Goal: Answer question/provide support: Share knowledge or assist other users

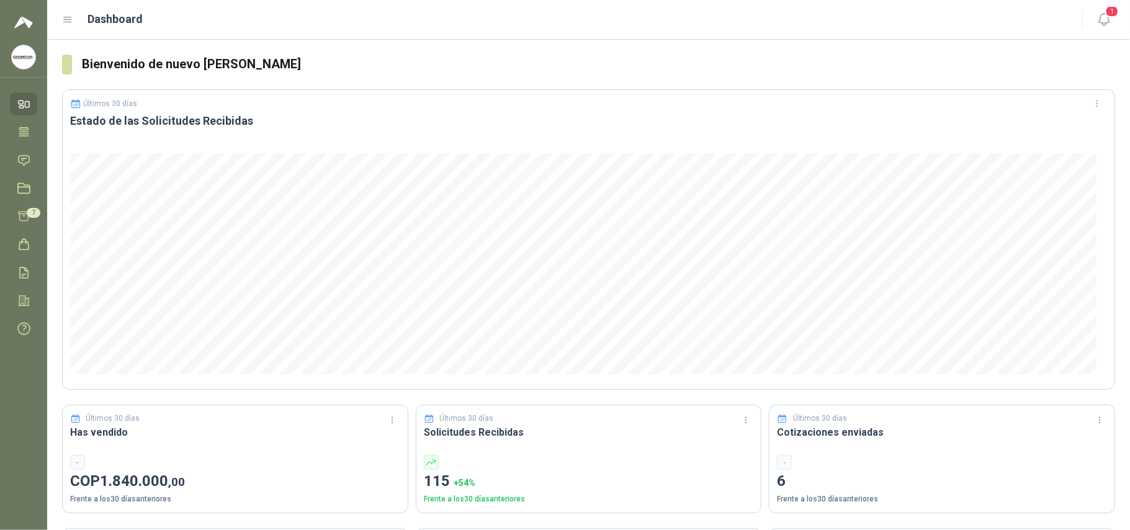
click at [63, 15] on icon at bounding box center [67, 19] width 11 height 11
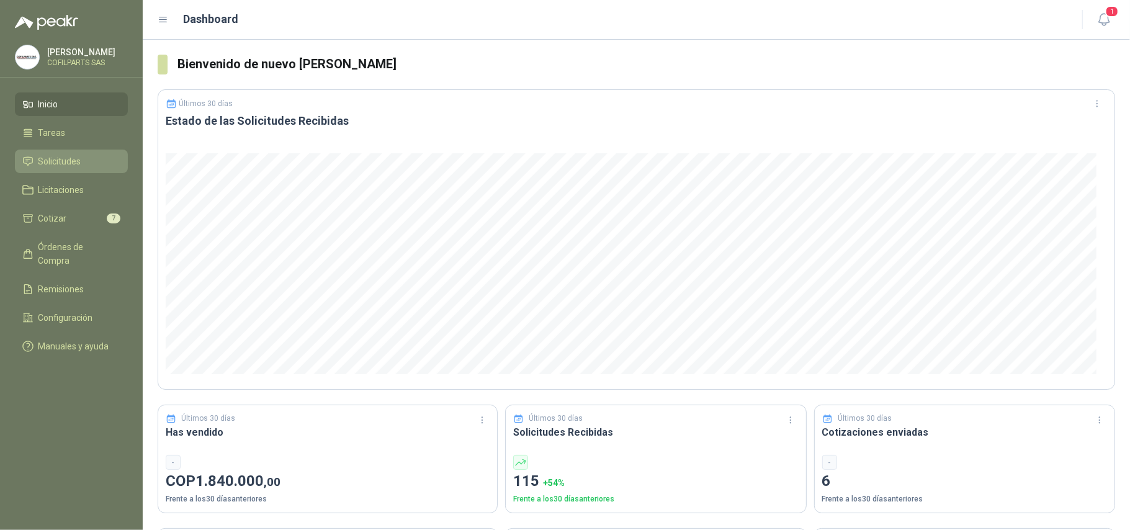
click at [58, 159] on span "Solicitudes" at bounding box center [59, 161] width 43 height 14
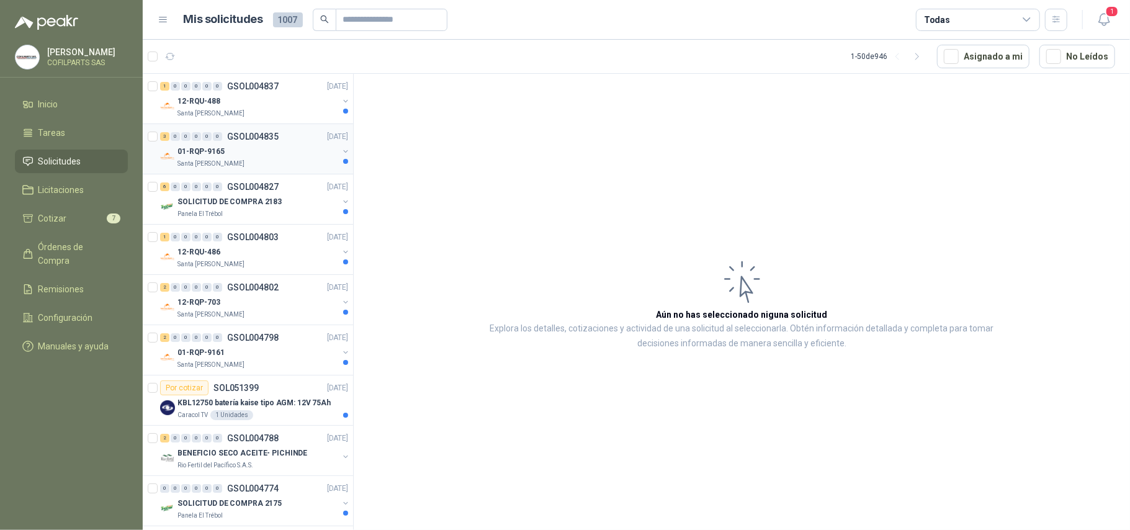
click at [208, 150] on p "01-RQP-9165" at bounding box center [200, 152] width 47 height 12
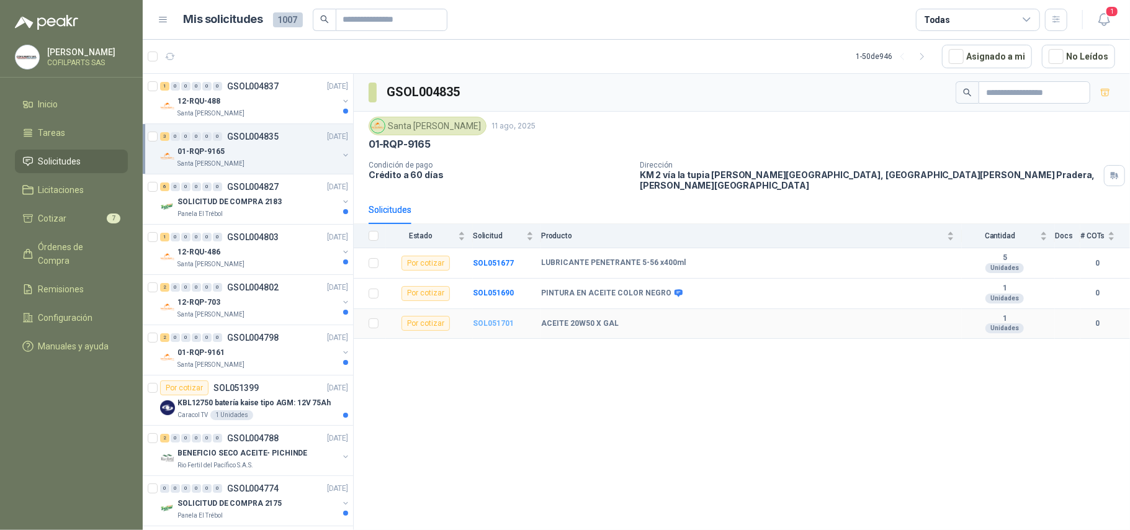
click at [487, 321] on b "SOL051701" at bounding box center [493, 323] width 41 height 9
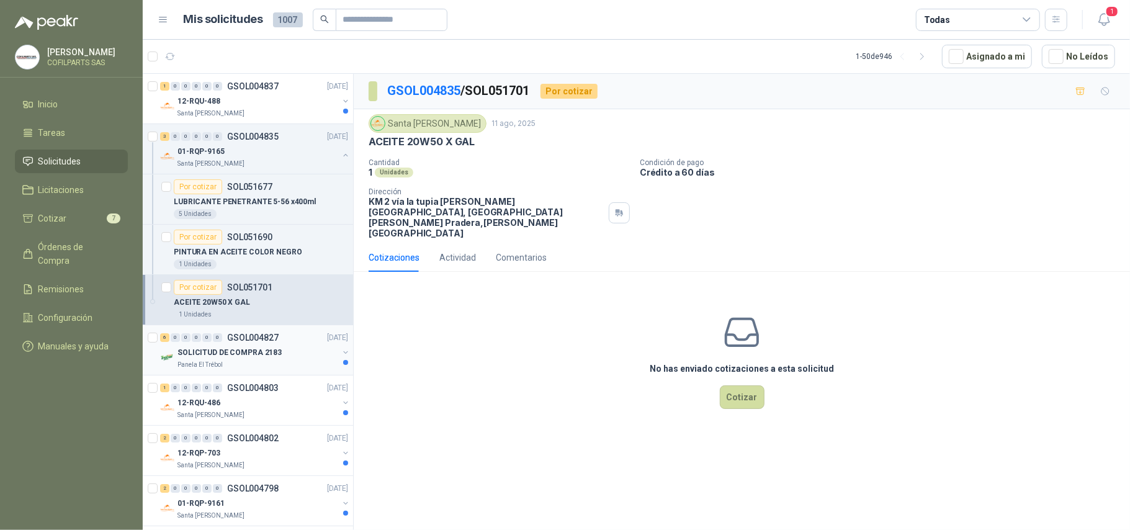
click at [204, 354] on p "SOLICITUD DE COMPRA 2183" at bounding box center [229, 353] width 104 height 12
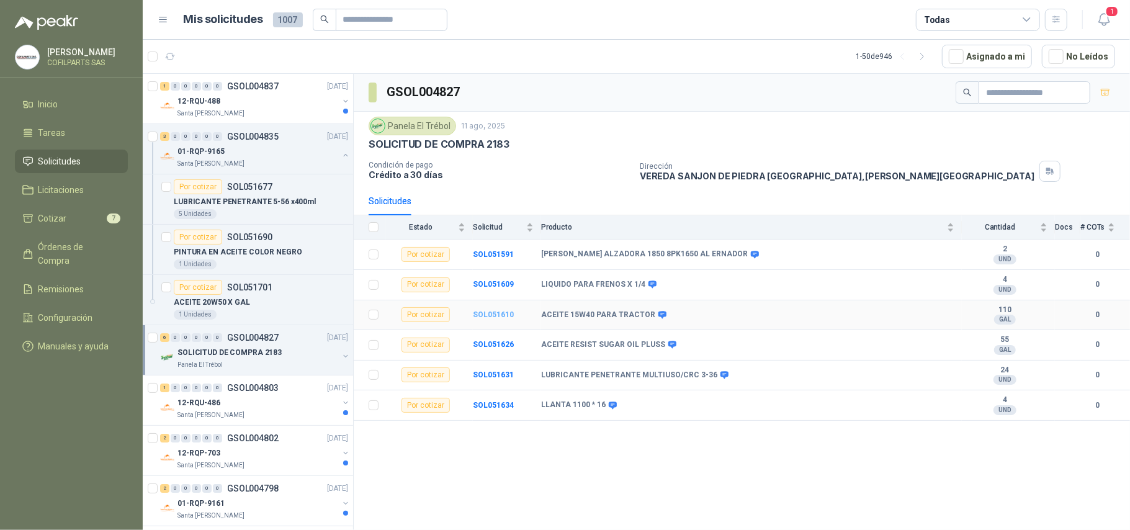
click at [483, 319] on b "SOL051610" at bounding box center [493, 314] width 41 height 9
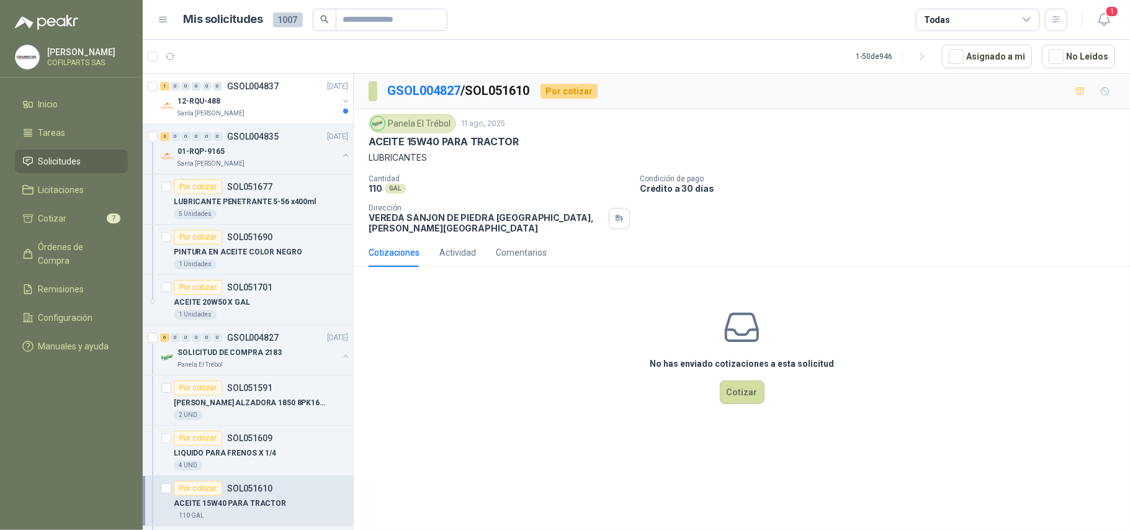
click at [500, 333] on div "No has enviado cotizaciones a esta solicitud Cotizar" at bounding box center [742, 356] width 776 height 158
click at [722, 380] on button "Cotizar" at bounding box center [742, 392] width 45 height 24
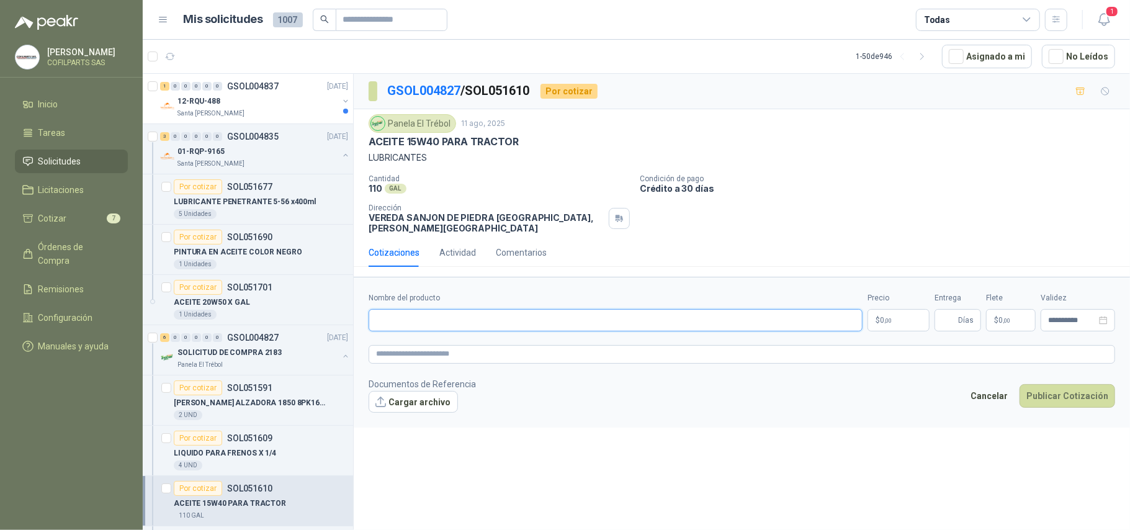
click at [409, 313] on input "Nombre del producto" at bounding box center [616, 320] width 494 height 22
type input "**********"
click at [722, 318] on p "$ 0 ,00" at bounding box center [898, 320] width 62 height 22
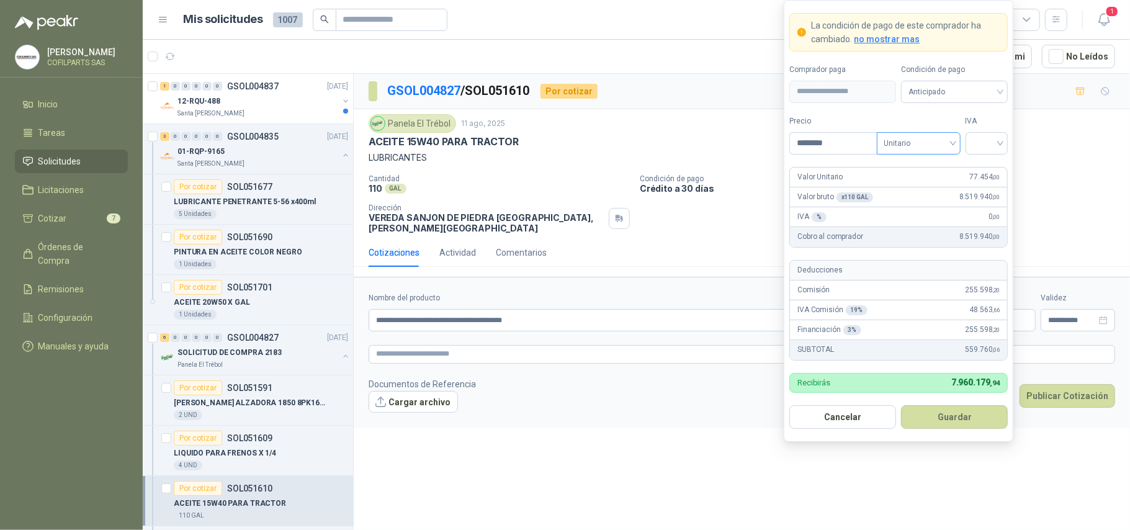
click at [722, 145] on span "Unitario" at bounding box center [918, 143] width 69 height 19
type input "********"
click at [722, 187] on div "Unitario con IVA" at bounding box center [918, 188] width 64 height 14
click at [722, 411] on button "Guardar" at bounding box center [954, 417] width 107 height 24
click at [722, 140] on input "search" at bounding box center [987, 142] width 28 height 19
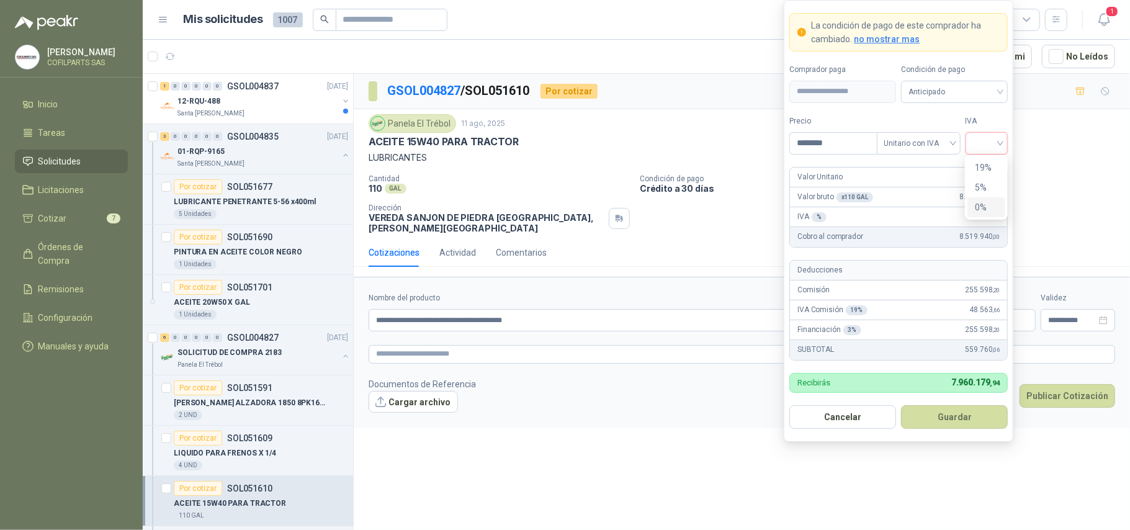
click at [722, 207] on div "0%" at bounding box center [986, 207] width 23 height 14
click at [722, 411] on button "Guardar" at bounding box center [954, 417] width 107 height 24
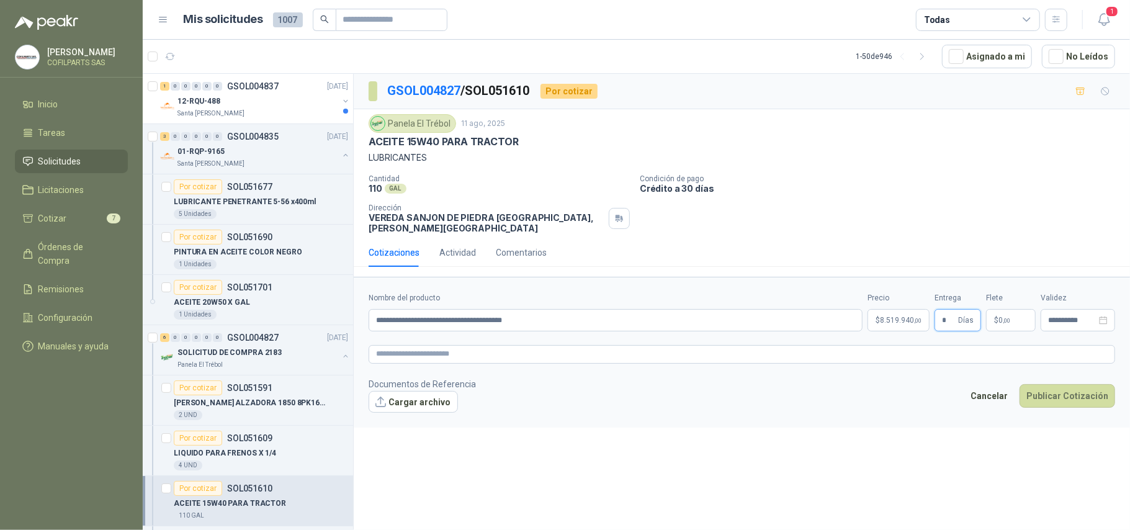
type input "*"
click at [722, 320] on p "$ 0 ,00" at bounding box center [1011, 320] width 50 height 22
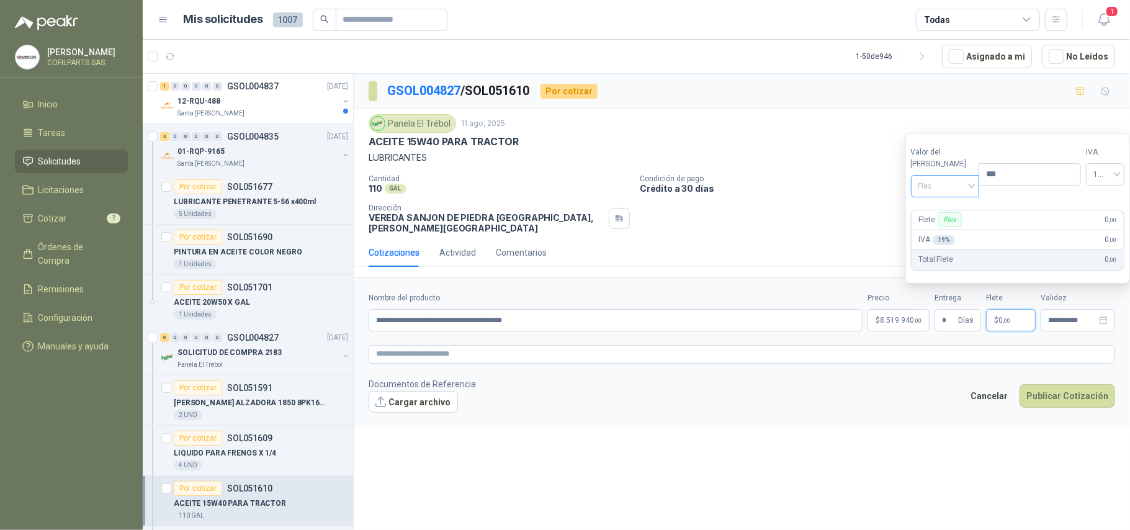
click at [722, 186] on span "Flex" at bounding box center [945, 186] width 54 height 19
click at [722, 232] on div "Incluido" at bounding box center [942, 232] width 43 height 14
click at [722, 393] on button "Publicar Cotización" at bounding box center [1067, 396] width 96 height 24
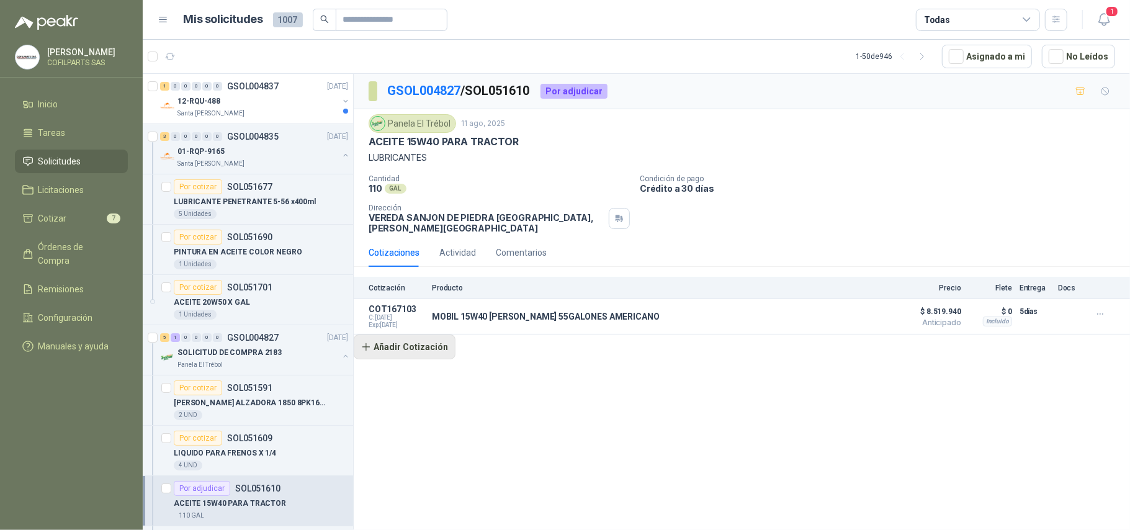
click at [411, 345] on button "Añadir Cotización" at bounding box center [405, 346] width 102 height 25
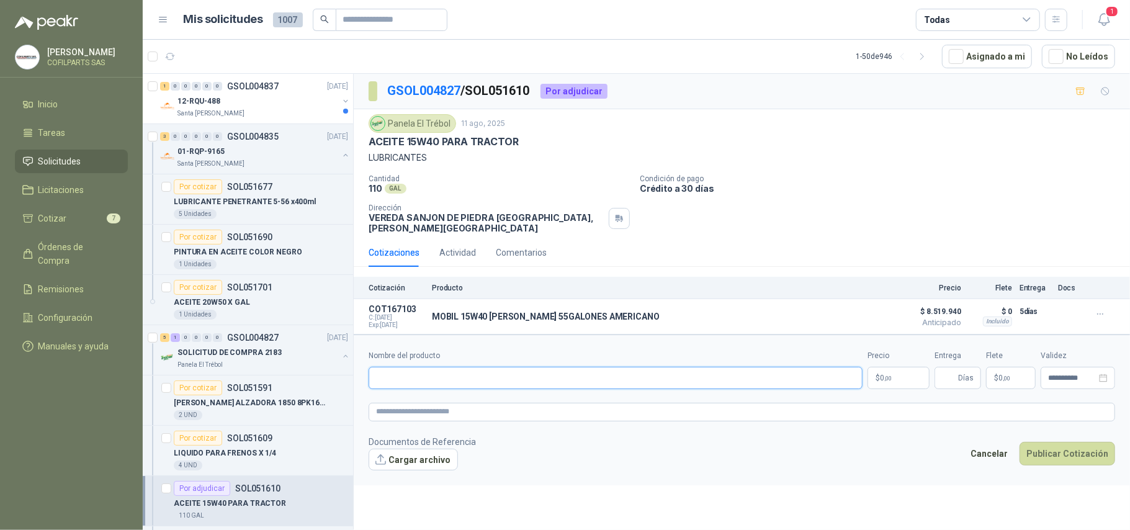
click at [405, 370] on input "Nombre del producto" at bounding box center [616, 378] width 494 height 22
type input "**********"
click at [722, 380] on p "$ 0 ,00" at bounding box center [898, 378] width 62 height 22
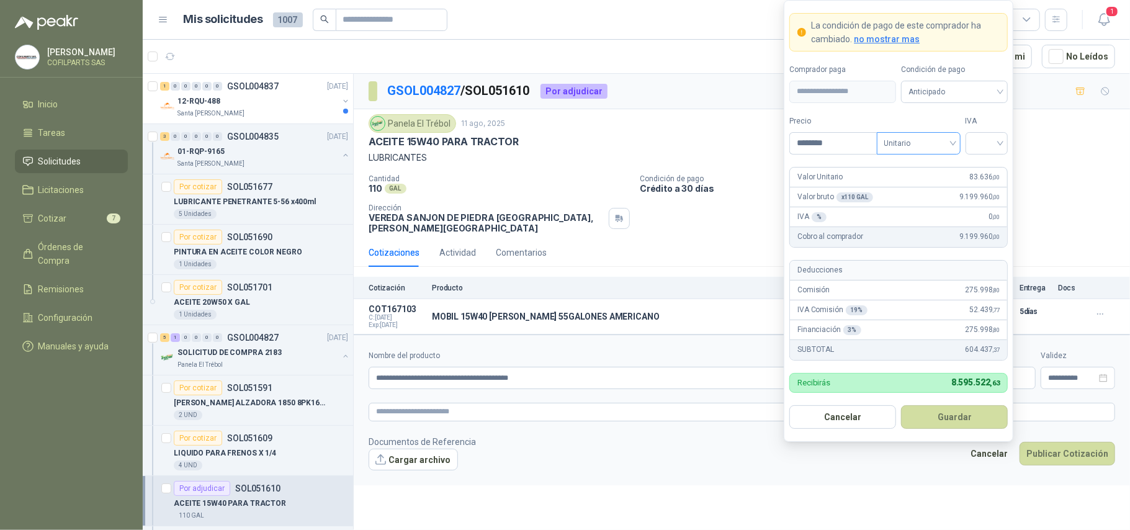
click at [722, 146] on span "Unitario" at bounding box center [918, 143] width 69 height 19
type input "********"
click at [722, 184] on div "Unitario con IVA" at bounding box center [918, 188] width 64 height 14
click at [722, 136] on input "search" at bounding box center [987, 142] width 28 height 19
click at [722, 204] on div "0%" at bounding box center [986, 207] width 23 height 14
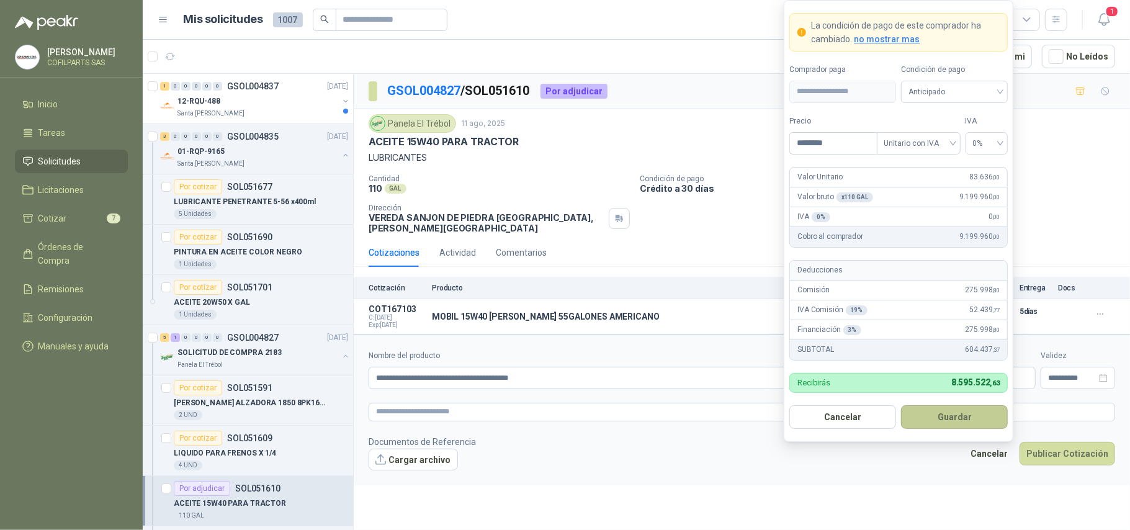
click at [722, 411] on button "Guardar" at bounding box center [954, 417] width 107 height 24
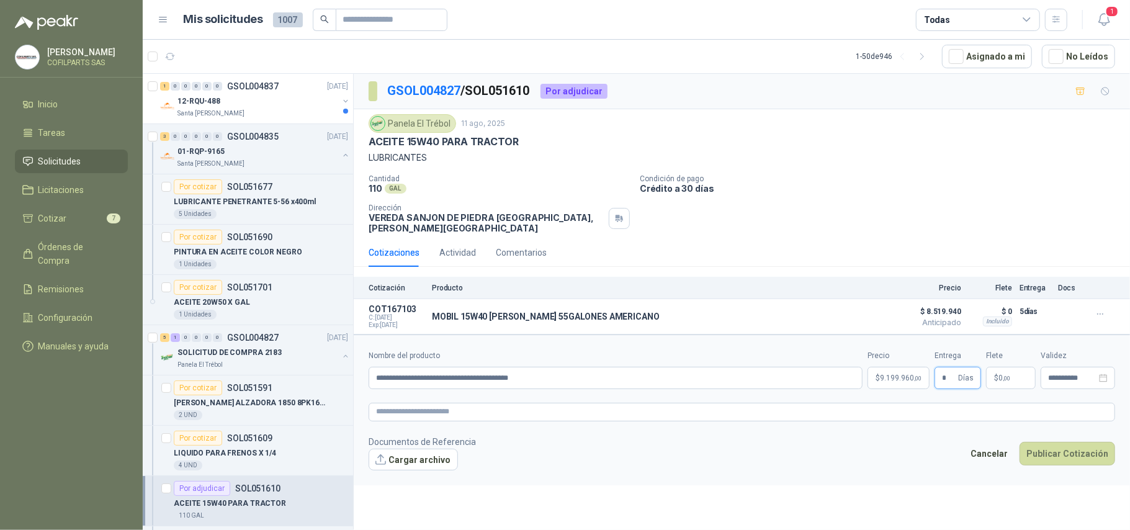
type input "*"
click at [722, 375] on p "$ 0 ,00" at bounding box center [1011, 378] width 50 height 22
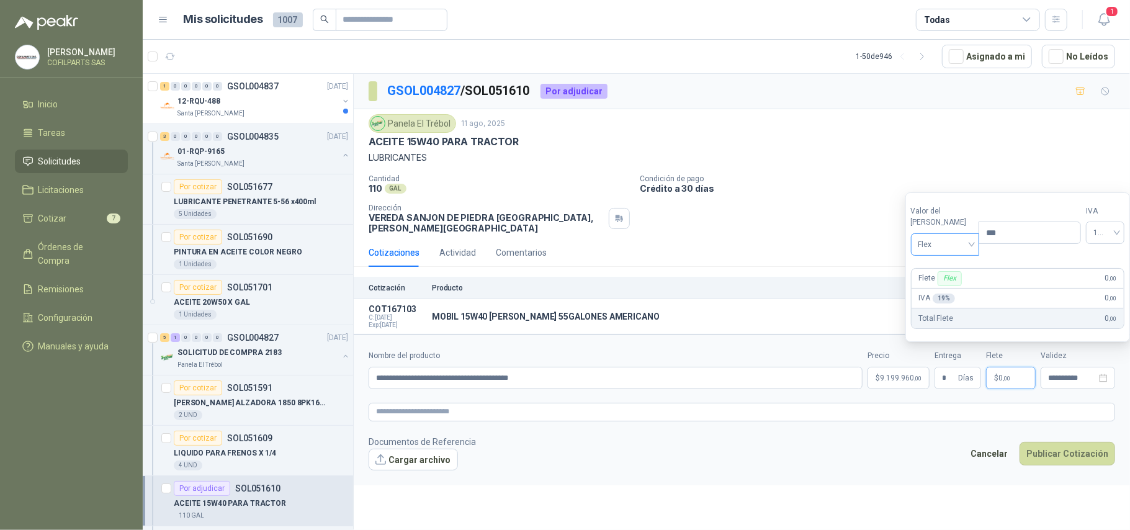
click at [722, 243] on span "Flex" at bounding box center [945, 244] width 54 height 19
click at [722, 288] on div "Incluido" at bounding box center [942, 291] width 43 height 14
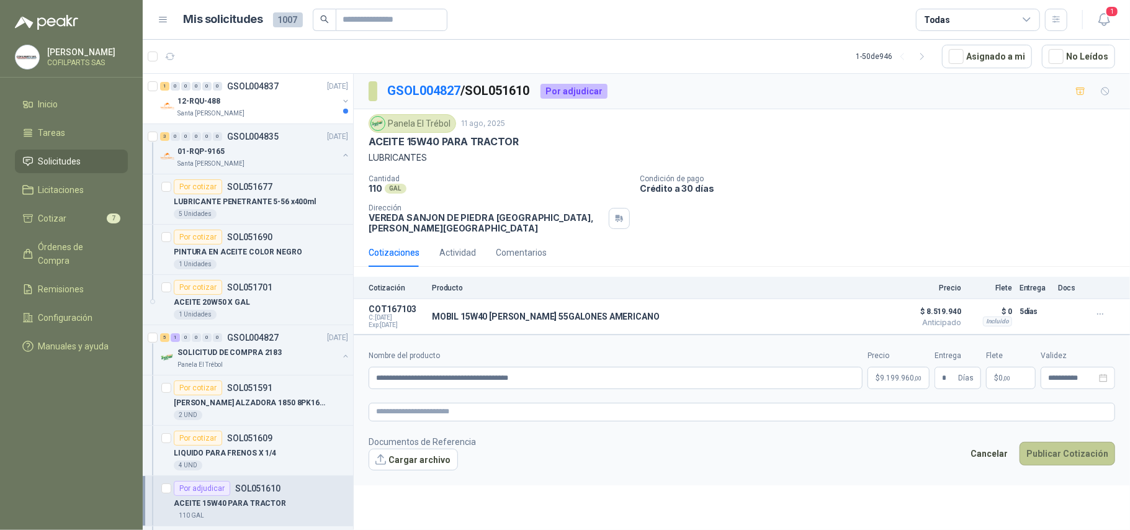
click at [722, 411] on button "Publicar Cotización" at bounding box center [1067, 454] width 96 height 24
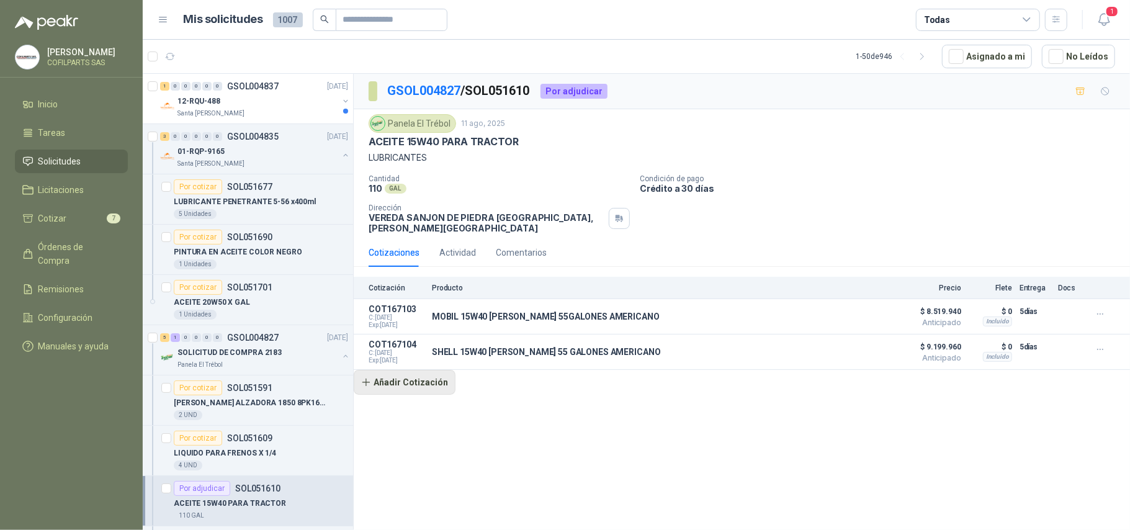
click at [395, 380] on button "Añadir Cotización" at bounding box center [405, 382] width 102 height 25
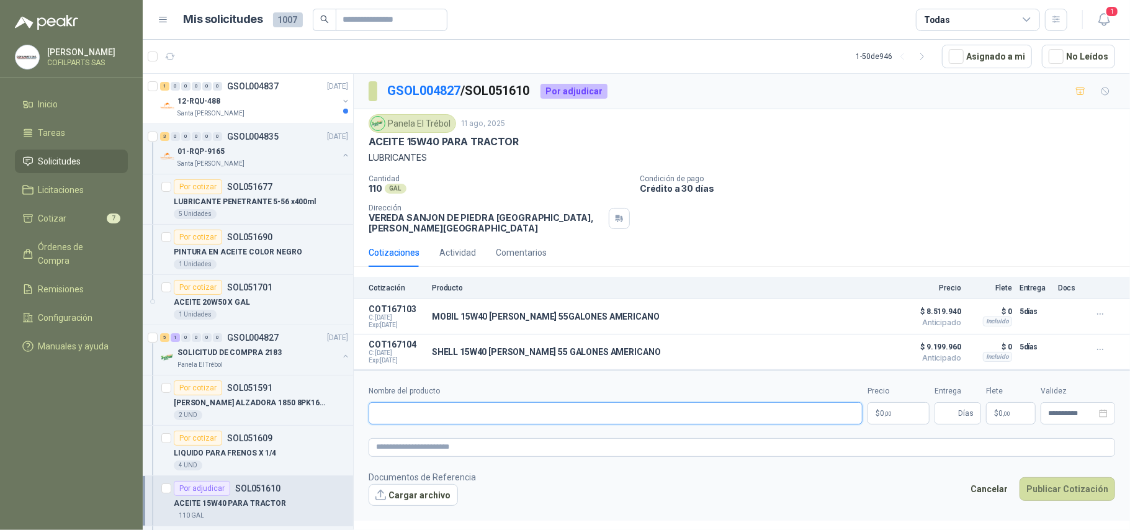
click at [392, 405] on input "Nombre del producto" at bounding box center [616, 413] width 494 height 22
type input "**********"
click at [722, 411] on p "$ 0 ,00" at bounding box center [898, 413] width 62 height 22
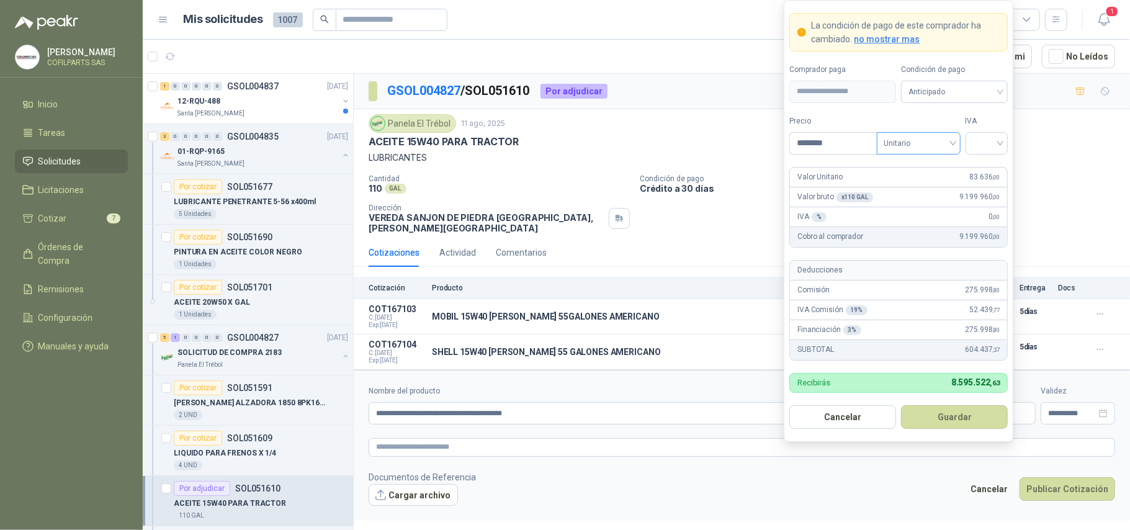
click at [722, 140] on div "Unitario" at bounding box center [919, 143] width 84 height 22
type input "********"
click at [722, 184] on div "Unitario con IVA" at bounding box center [918, 188] width 64 height 14
click at [722, 139] on input "search" at bounding box center [987, 142] width 28 height 19
click at [722, 209] on div "0%" at bounding box center [986, 207] width 23 height 14
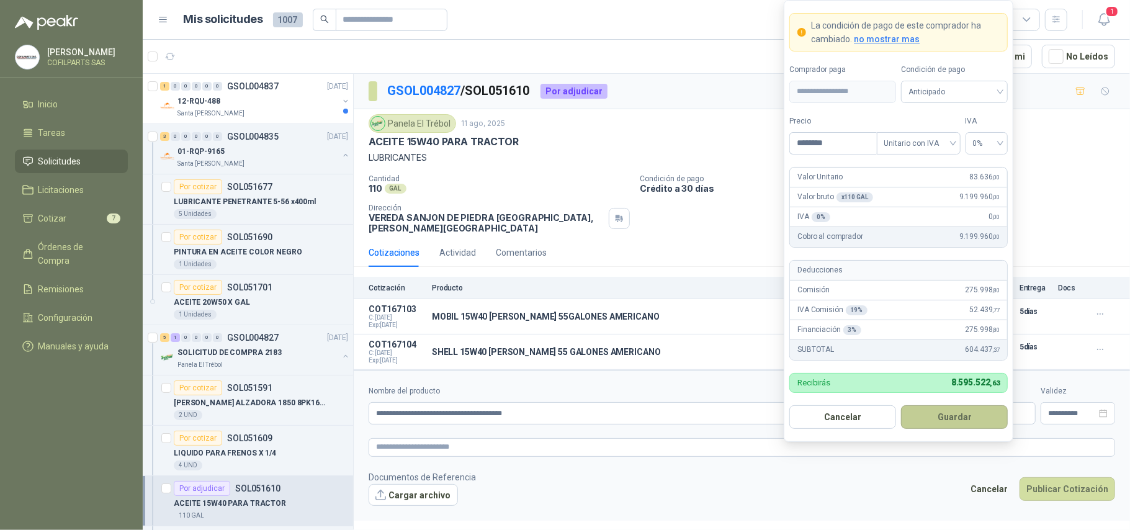
click at [722, 411] on button "Guardar" at bounding box center [954, 417] width 107 height 24
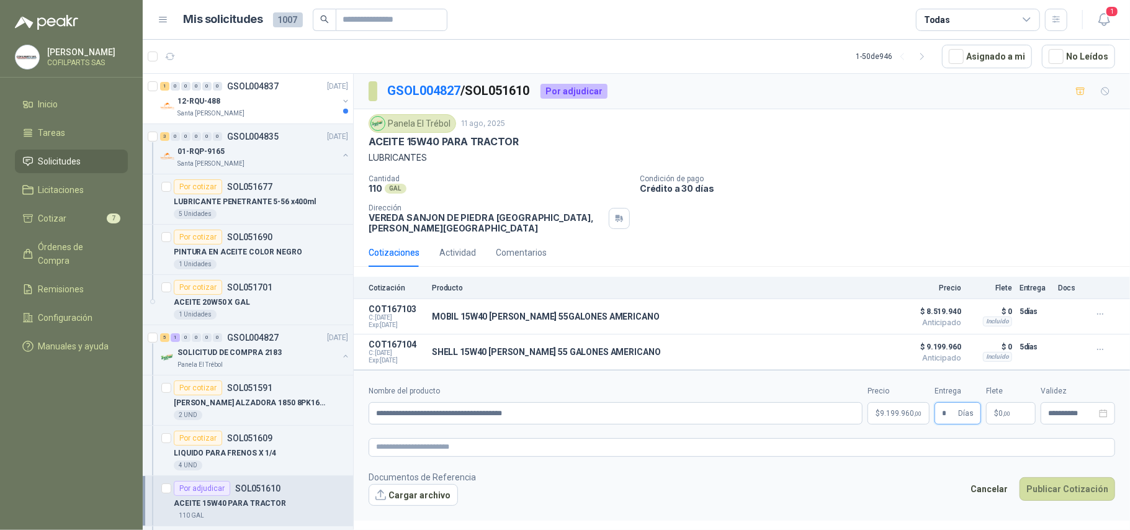
type input "*"
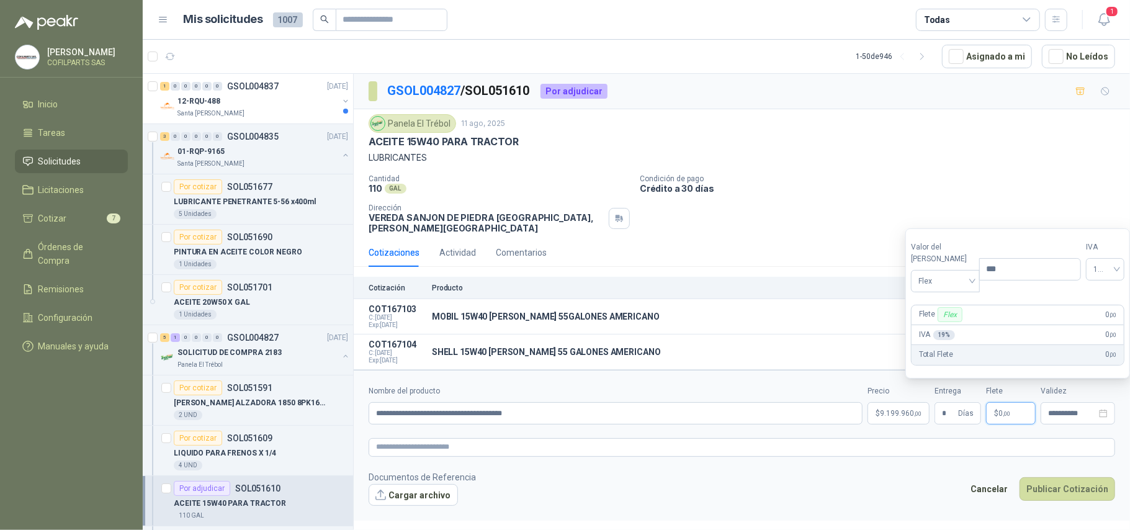
click at [722, 410] on p "$ 0 ,00" at bounding box center [1011, 413] width 50 height 22
click at [722, 284] on span "Flex" at bounding box center [945, 281] width 54 height 19
click at [722, 328] on div "Incluido" at bounding box center [942, 327] width 43 height 14
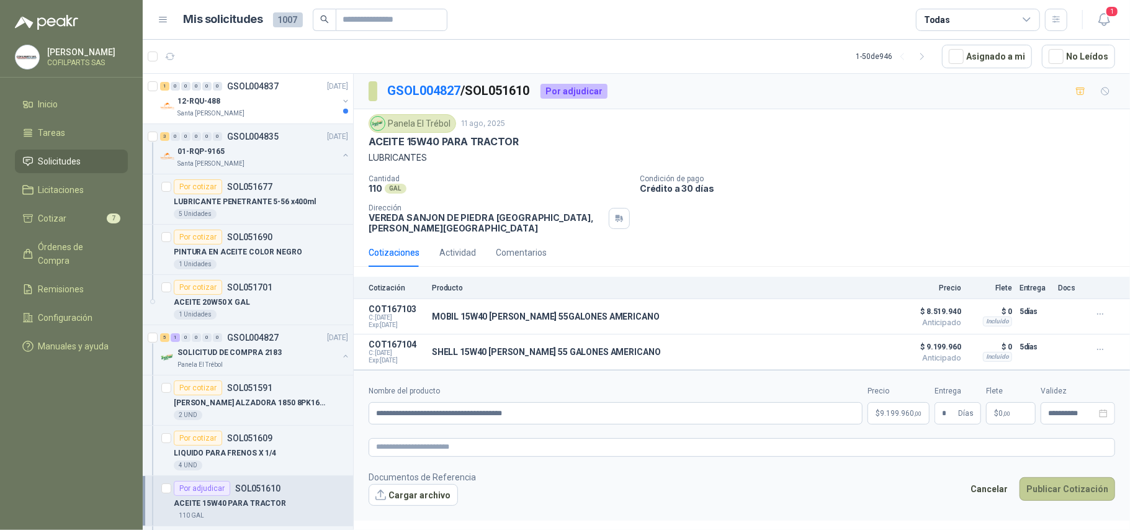
click at [722, 411] on button "Publicar Cotización" at bounding box center [1067, 489] width 96 height 24
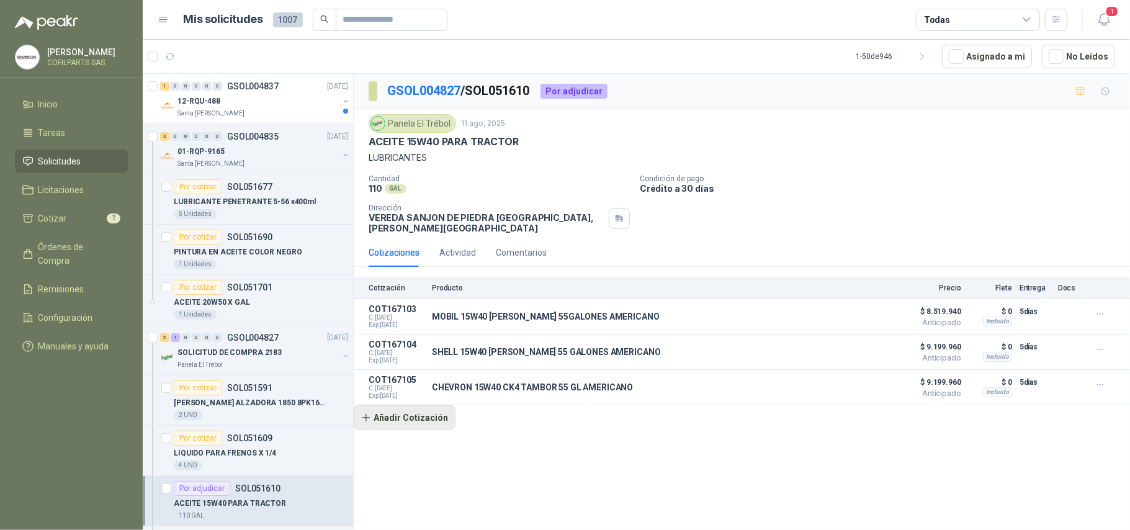
click at [390, 411] on button "Añadir Cotización" at bounding box center [405, 417] width 102 height 25
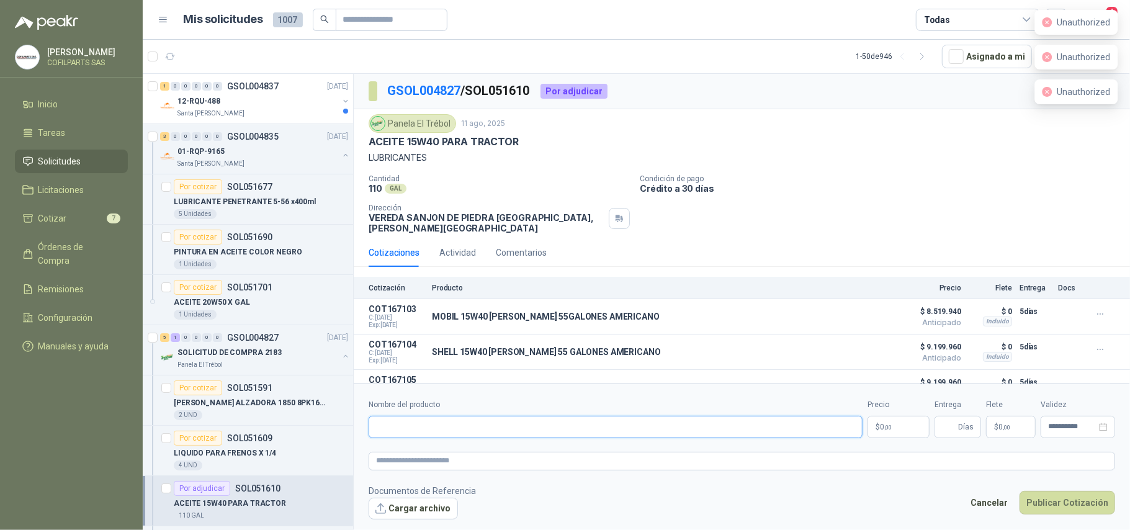
click at [441, 411] on input "Nombre del producto" at bounding box center [616, 427] width 494 height 22
type input "*"
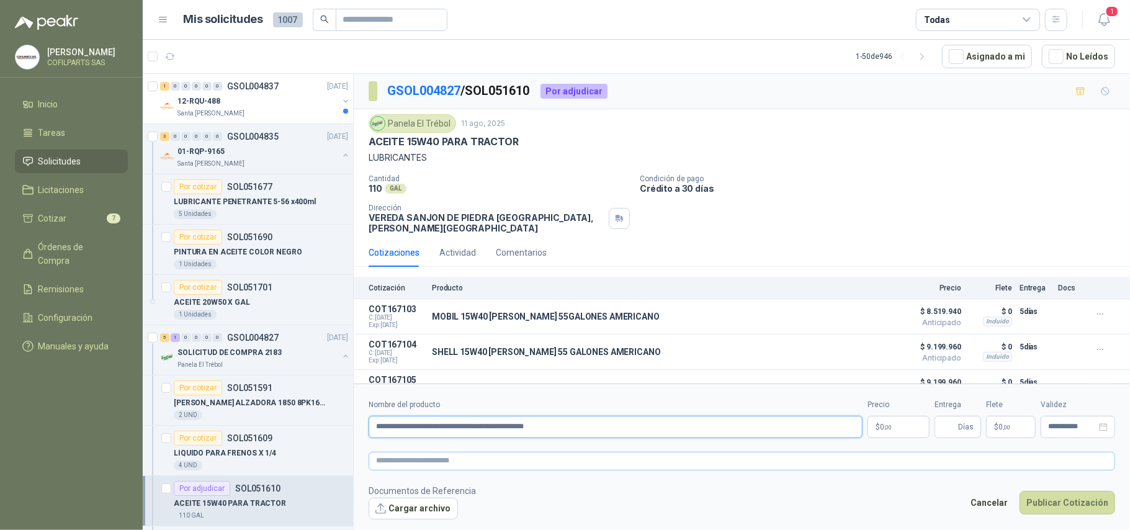
type input "**********"
click at [601, 411] on textarea at bounding box center [742, 461] width 746 height 19
click at [722, 411] on body "[PERSON_NAME] COFILPARTS SAS Inicio Tareas Solicitudes Licitaciones Cotizar 7 Ó…" at bounding box center [565, 265] width 1130 height 530
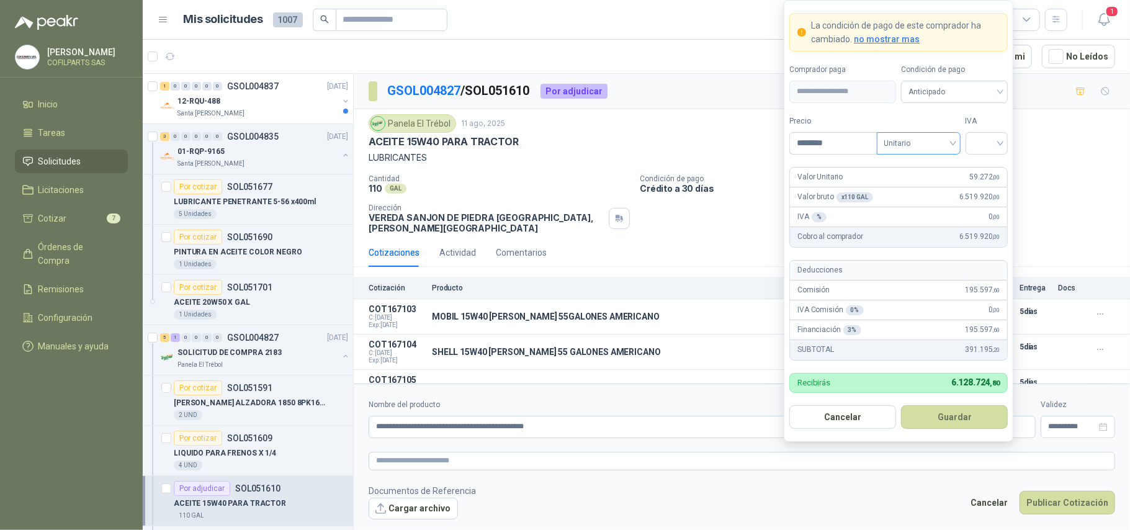
click at [722, 138] on span "Unitario" at bounding box center [918, 143] width 69 height 19
type input "********"
click at [722, 185] on div "Unitario con IVA" at bounding box center [918, 188] width 64 height 14
click at [722, 139] on input "search" at bounding box center [987, 142] width 28 height 19
click at [722, 168] on div "0%" at bounding box center [986, 168] width 23 height 14
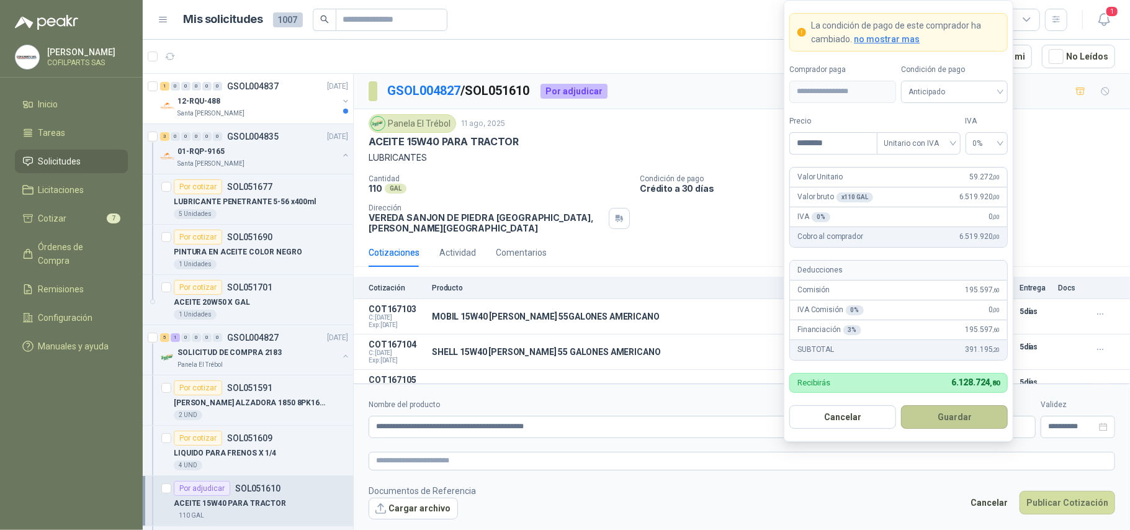
click at [722, 411] on button "Guardar" at bounding box center [954, 417] width 107 height 24
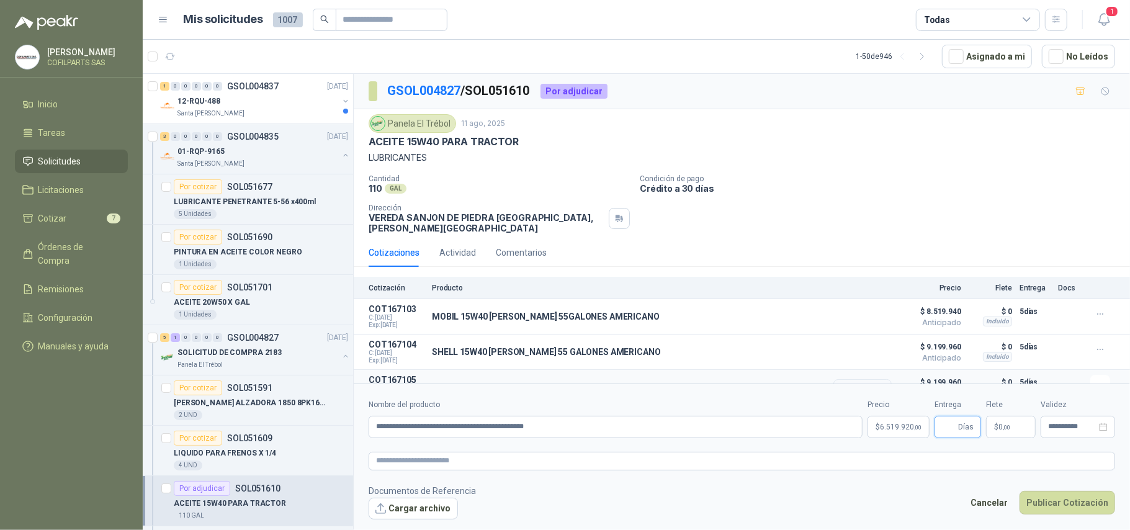
scroll to position [27, 0]
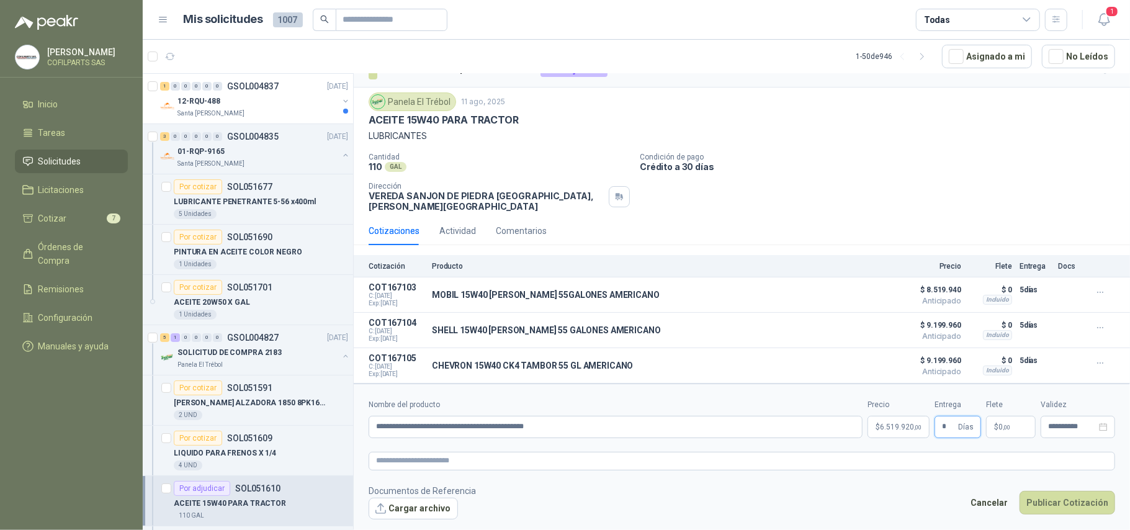
type input "*"
click at [722, 411] on p "$ 0 ,00" at bounding box center [1011, 427] width 50 height 22
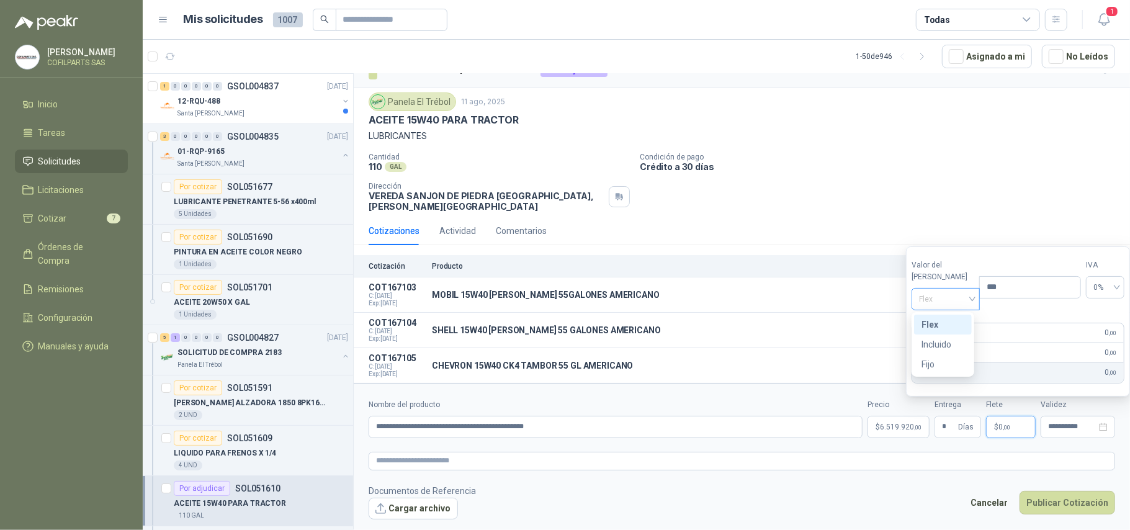
click at [722, 300] on span "Flex" at bounding box center [945, 299] width 53 height 19
click at [722, 346] on div "Incluido" at bounding box center [942, 345] width 43 height 14
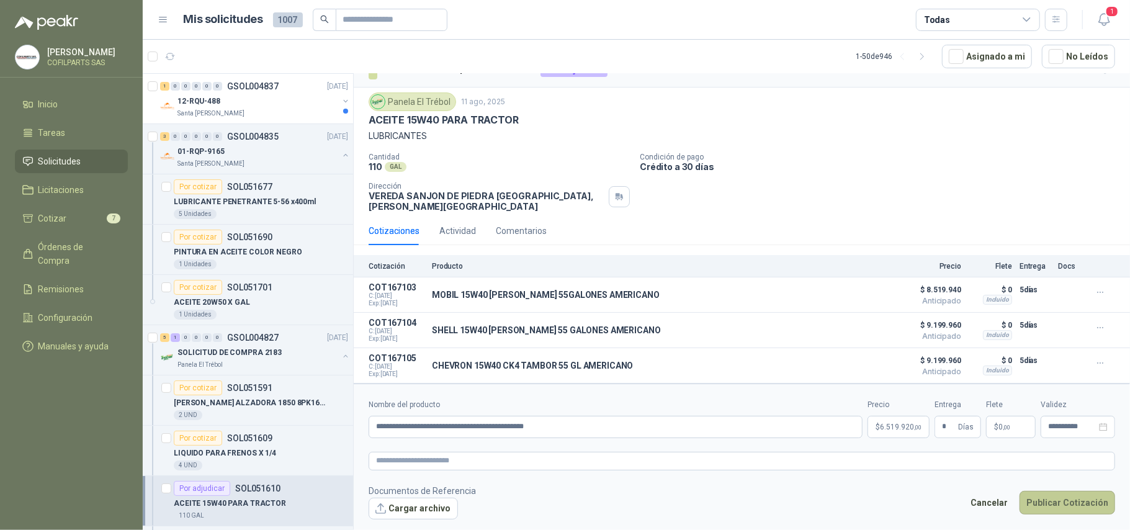
click at [722, 411] on button "Publicar Cotización" at bounding box center [1067, 503] width 96 height 24
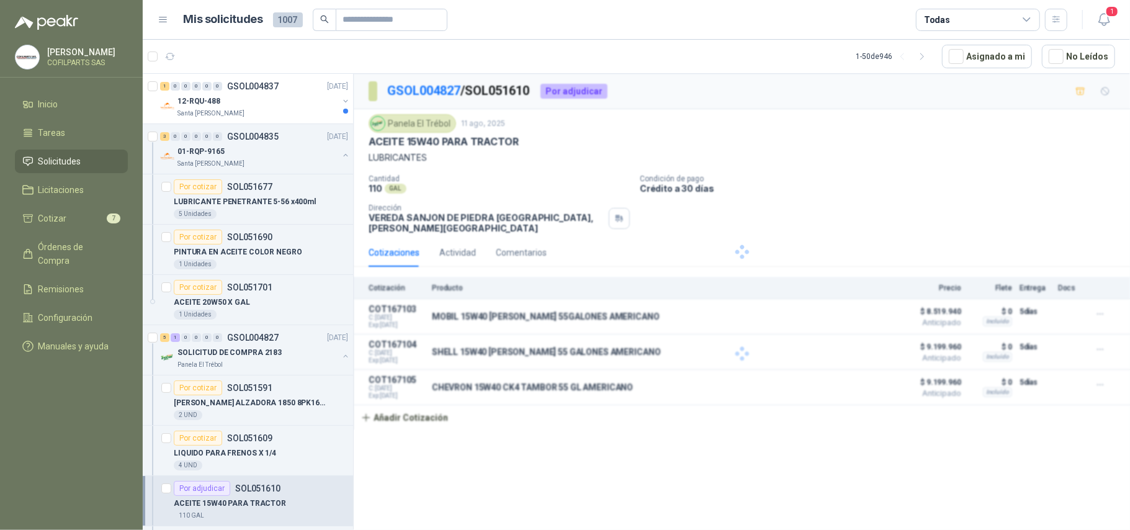
scroll to position [0, 0]
